Goal: Transaction & Acquisition: Purchase product/service

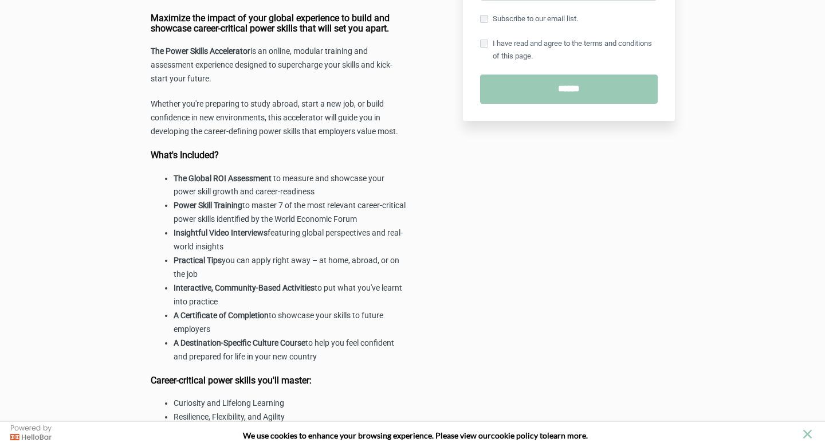
scroll to position [296, 0]
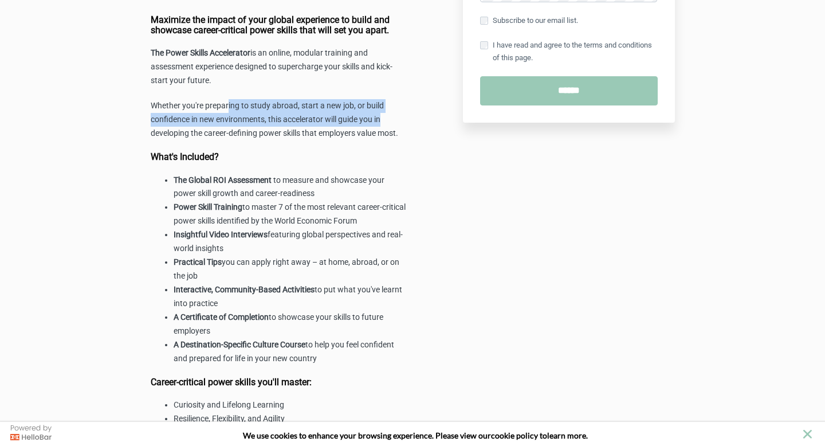
drag, startPoint x: 234, startPoint y: 115, endPoint x: 419, endPoint y: 130, distance: 185.7
click at [423, 133] on div "$398.00 USD The Power Skills Accelerator (in association with [GEOGRAPHIC_DATA]…" at bounding box center [413, 192] width 536 height 907
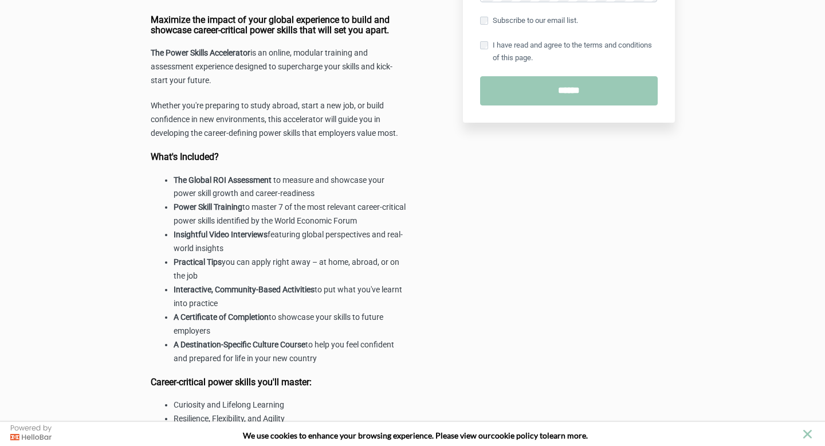
click at [387, 140] on p "Whether you're preparing to study abroad, start a new job, or build confidence …" at bounding box center [279, 119] width 257 height 41
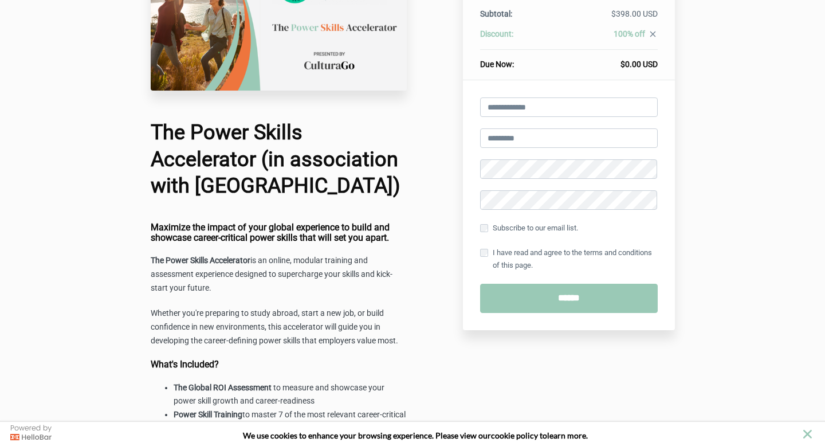
scroll to position [0, 0]
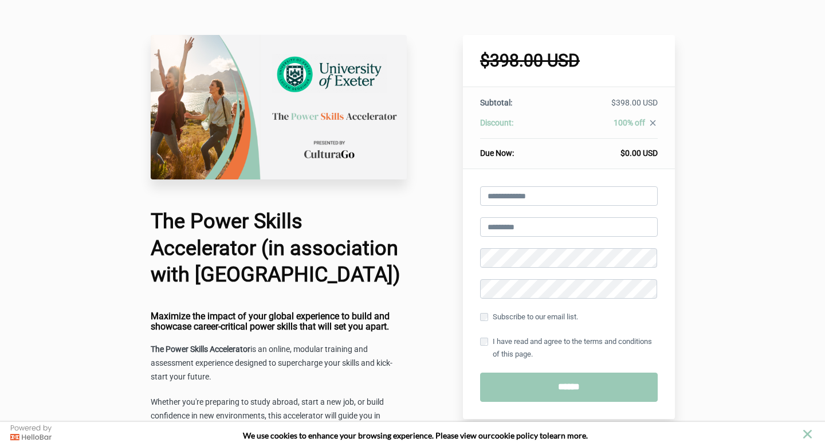
click at [360, 105] on img at bounding box center [279, 107] width 257 height 144
click at [547, 200] on input "email" at bounding box center [569, 195] width 178 height 19
type input "**********"
click at [534, 226] on input "text" at bounding box center [569, 226] width 178 height 19
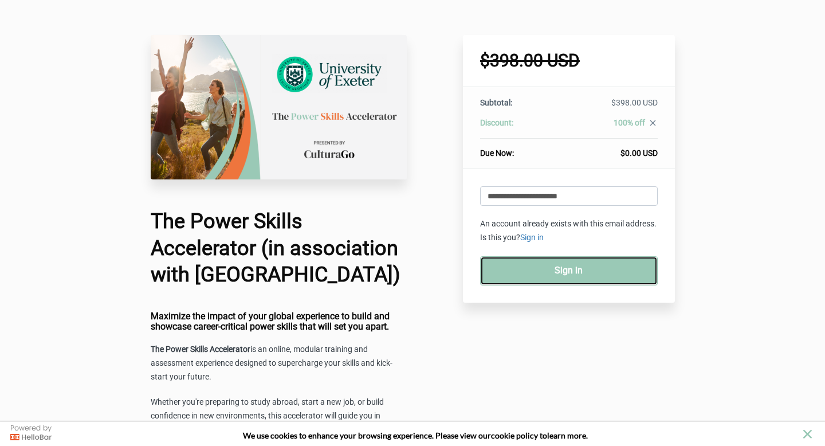
click at [587, 275] on link "Sign in" at bounding box center [569, 270] width 178 height 29
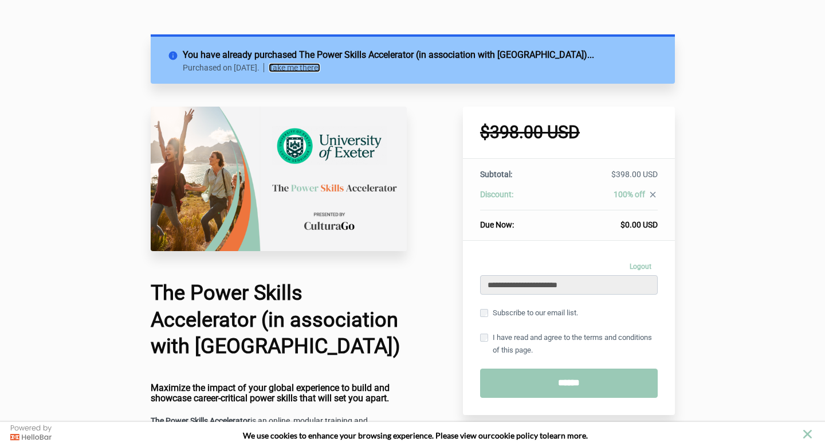
click at [320, 69] on link "Take me there!" at bounding box center [295, 67] width 52 height 9
